Goal: Information Seeking & Learning: Learn about a topic

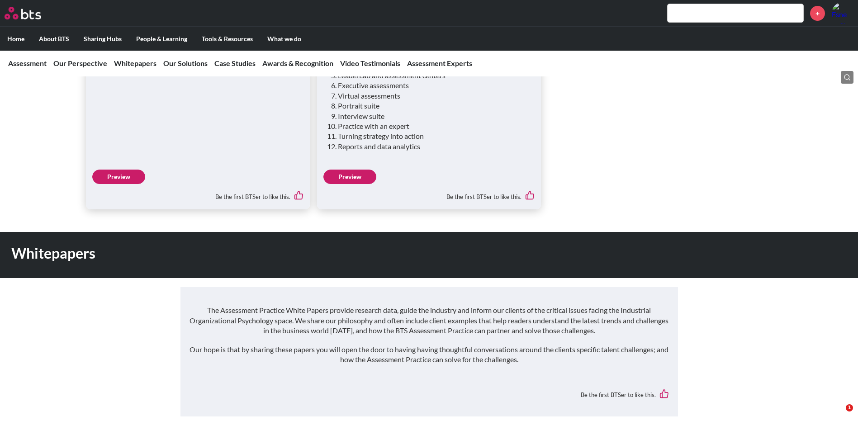
scroll to position [1175, 0]
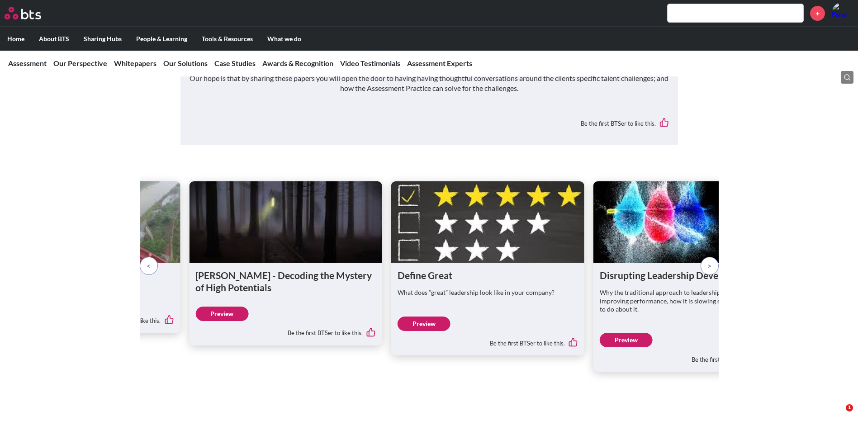
click at [146, 261] on span at bounding box center [148, 266] width 4 height 10
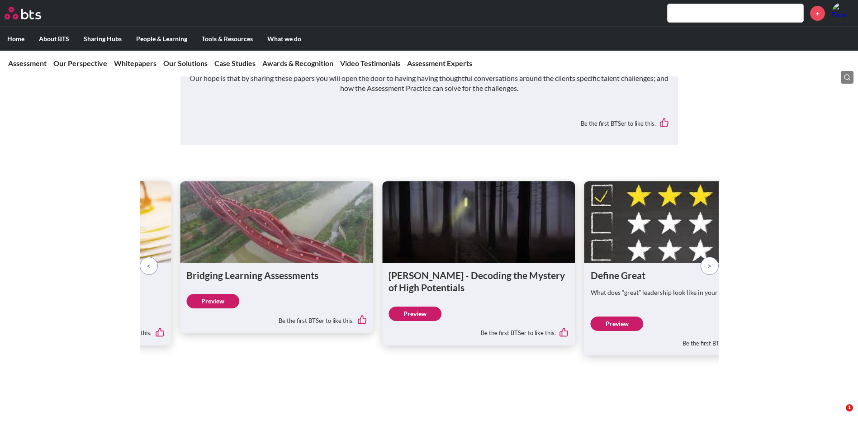
click at [146, 261] on span at bounding box center [148, 266] width 4 height 10
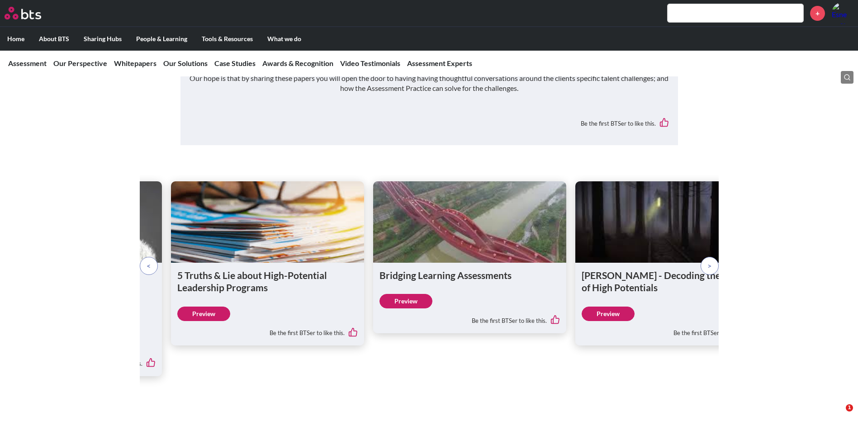
click at [146, 261] on span at bounding box center [148, 266] width 4 height 10
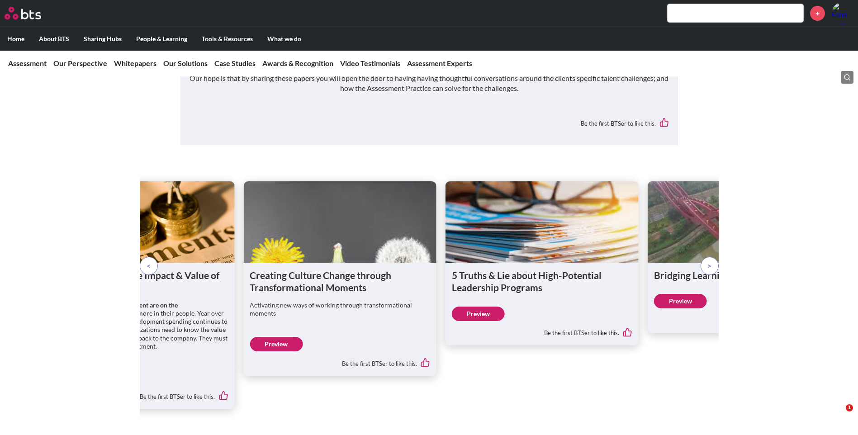
click at [146, 261] on span at bounding box center [148, 266] width 4 height 10
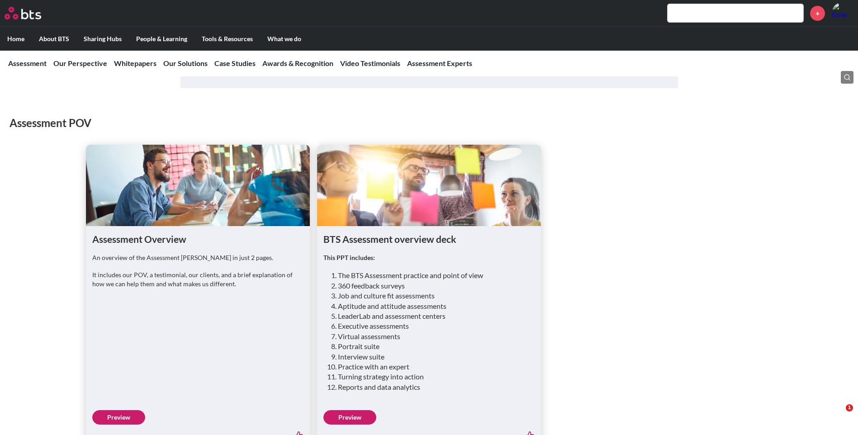
scroll to position [678, 0]
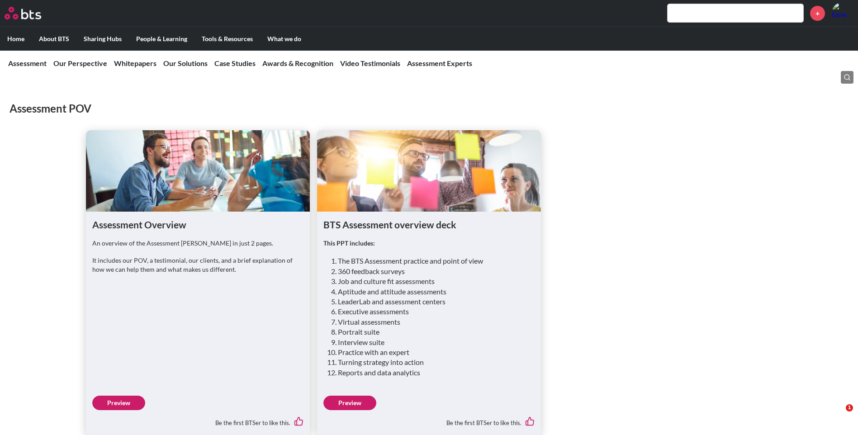
click at [351, 396] on link "Preview" at bounding box center [349, 403] width 53 height 14
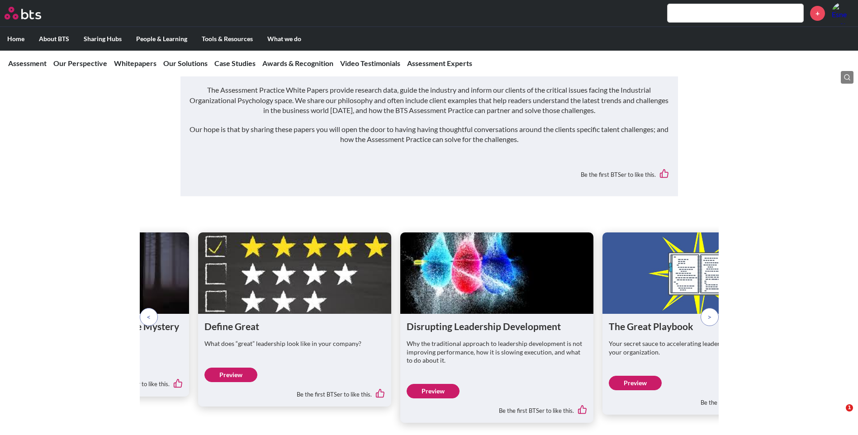
scroll to position [1175, 0]
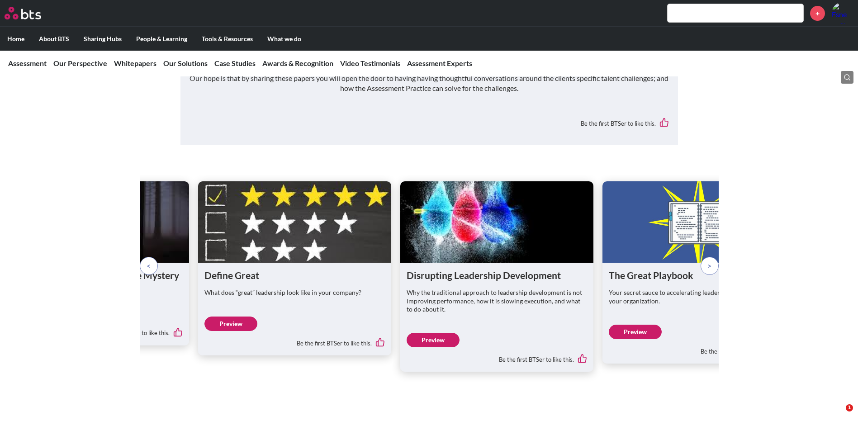
click at [146, 257] on p at bounding box center [149, 266] width 18 height 18
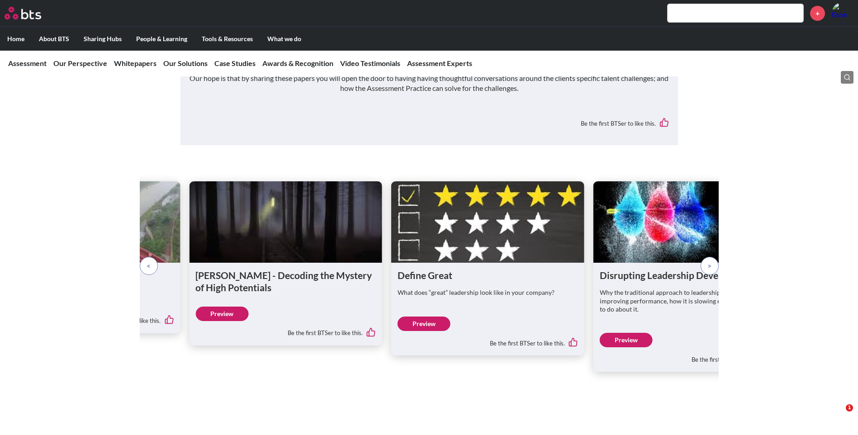
click at [146, 257] on p at bounding box center [149, 266] width 18 height 18
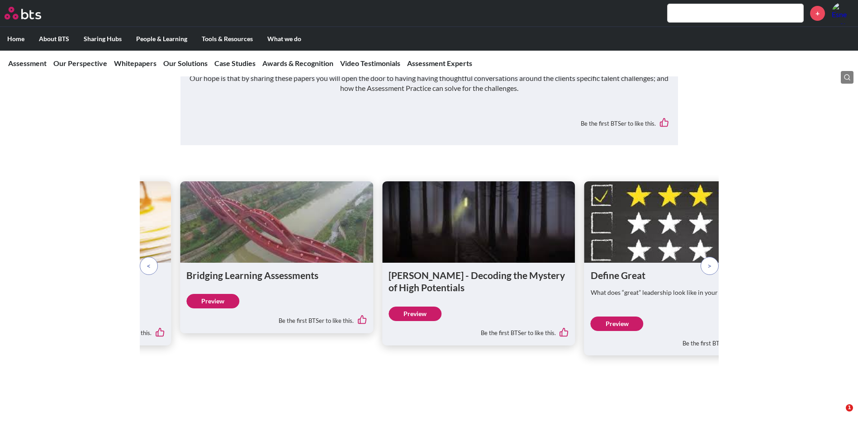
click at [146, 257] on p at bounding box center [149, 266] width 18 height 18
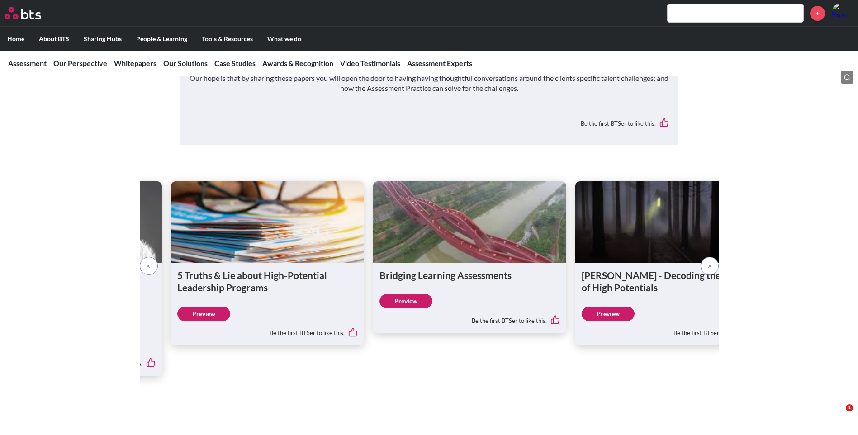
click at [146, 257] on p at bounding box center [149, 266] width 18 height 18
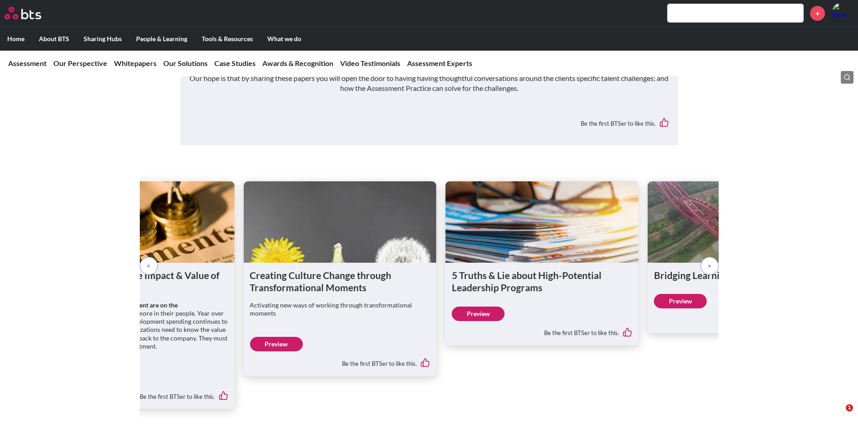
click at [146, 257] on p at bounding box center [149, 266] width 18 height 18
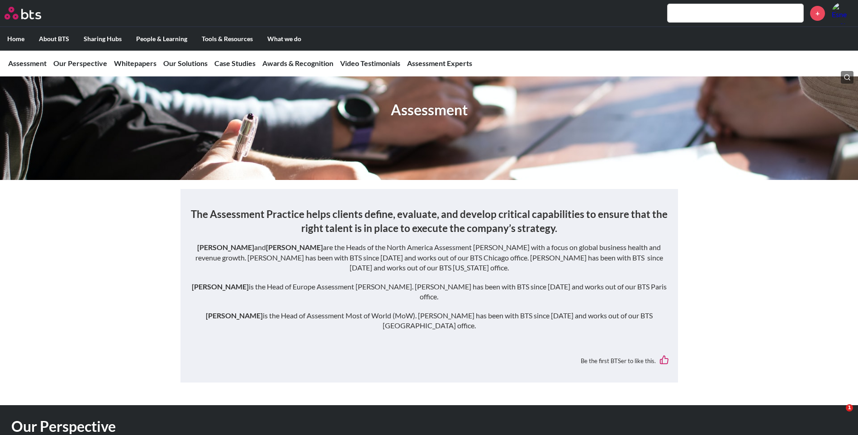
scroll to position [45, 0]
